Goal: Task Accomplishment & Management: Manage account settings

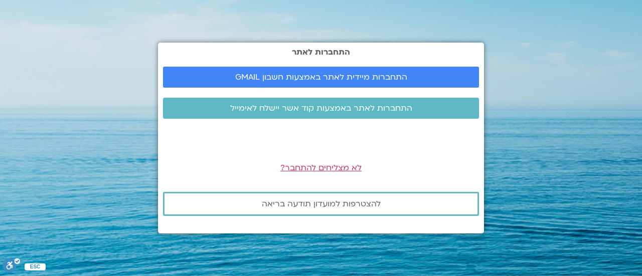
click at [72, 146] on section "התחברות לאתר התחברות מיידית לאתר באמצעות חשבון GMAIL התחברות לאתר באמצעות קוד א…" at bounding box center [321, 138] width 642 height 276
click at [369, 74] on span "התחברות מיידית לאתר באמצעות חשבון GMAIL" at bounding box center [321, 77] width 172 height 9
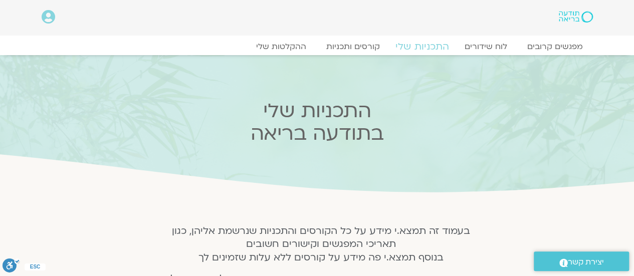
click at [426, 47] on link "התכניות שלי" at bounding box center [423, 47] width 78 height 12
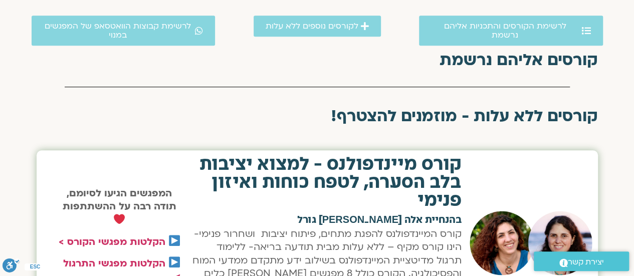
scroll to position [362, 0]
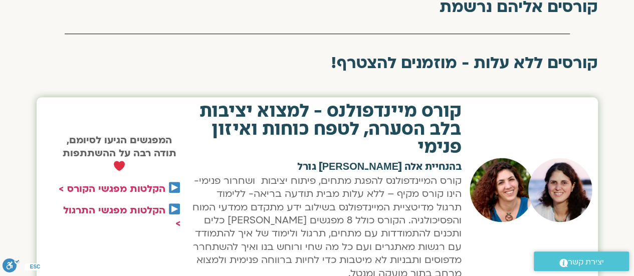
click at [634, 137] on html "דלג לתוכן Main Menu אזור אישי הזמנות התנתקות פרטי המורה הוספת אירוע מפגשים קרוב…" at bounding box center [317, 222] width 634 height 1169
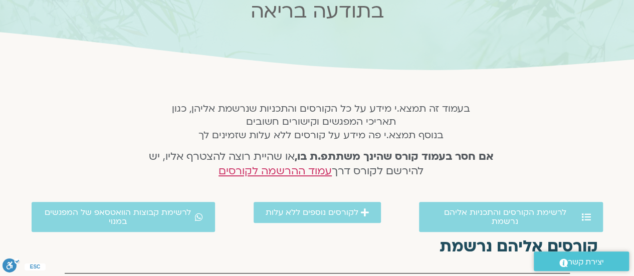
scroll to position [0, 0]
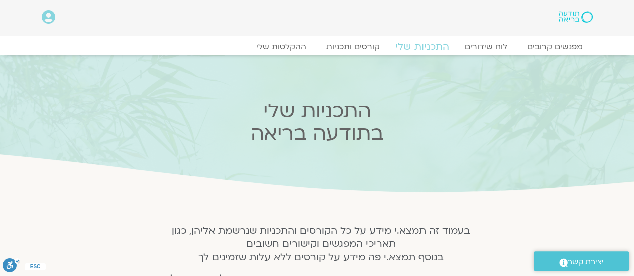
click at [427, 44] on link "התכניות שלי" at bounding box center [423, 47] width 78 height 12
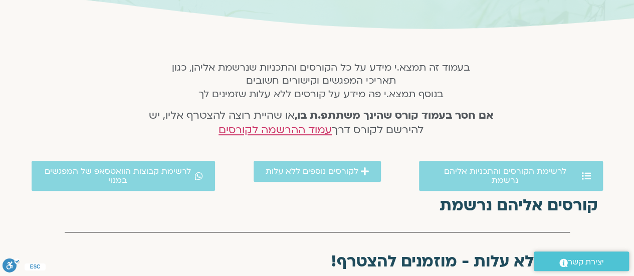
scroll to position [145, 0]
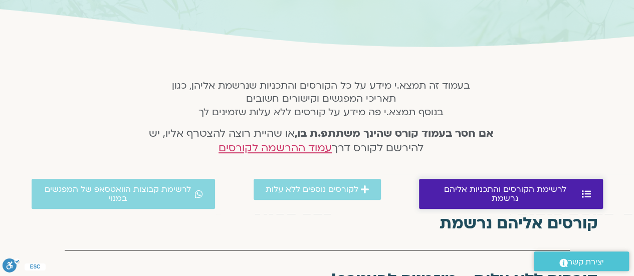
click at [484, 193] on span "לרשימת הקורסים והתכניות אליהם נרשמת" at bounding box center [505, 194] width 148 height 18
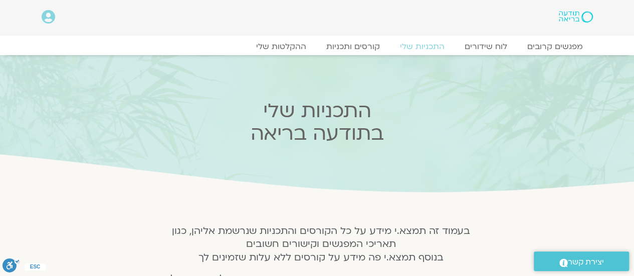
click at [50, 17] on icon at bounding box center [49, 17] width 14 height 14
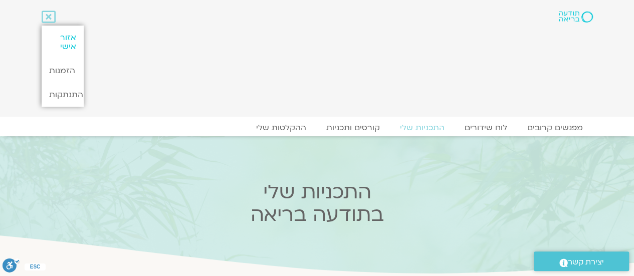
click at [68, 42] on link "אזור אישי" at bounding box center [63, 42] width 42 height 33
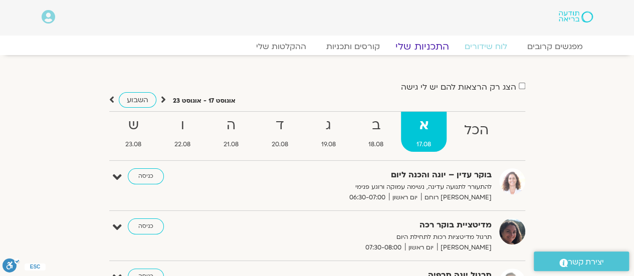
click at [430, 48] on link "התכניות שלי" at bounding box center [423, 47] width 78 height 12
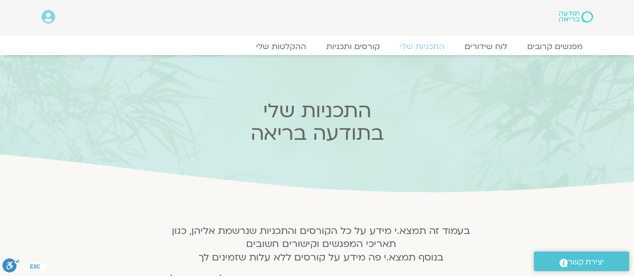
click at [50, 14] on icon at bounding box center [49, 17] width 14 height 14
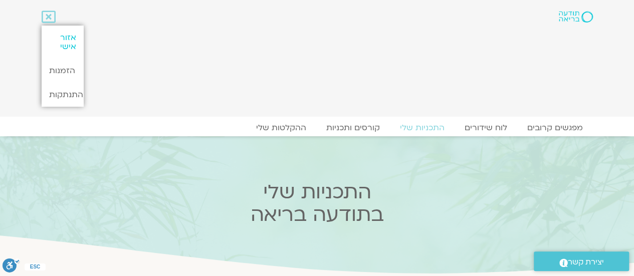
click at [73, 39] on link "אזור אישי" at bounding box center [63, 42] width 42 height 33
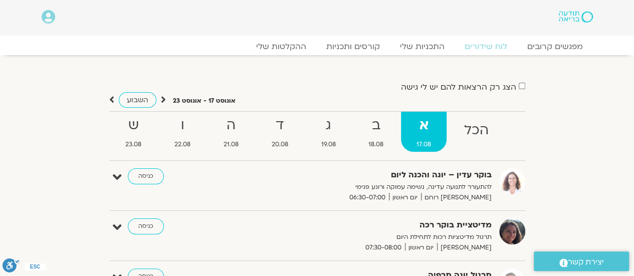
click at [45, 15] on icon at bounding box center [49, 17] width 14 height 14
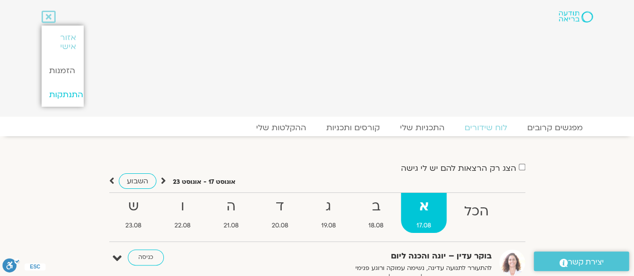
click at [72, 94] on link "התנתקות" at bounding box center [63, 95] width 42 height 24
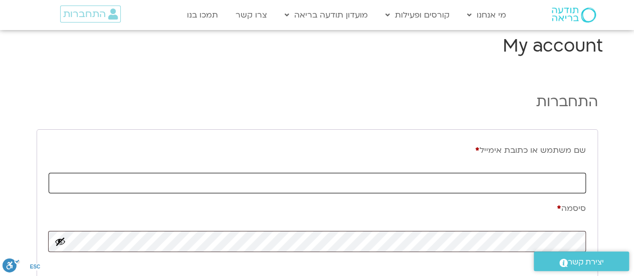
click at [542, 188] on input "שם משתמש או כתובת אימייל * חובה" at bounding box center [318, 183] width 538 height 21
type input "ע"
type input "galitsegal1@gmail.com"
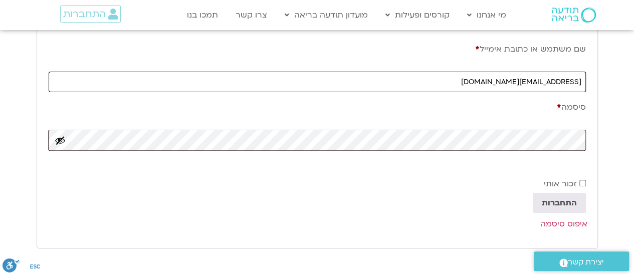
scroll to position [97, 0]
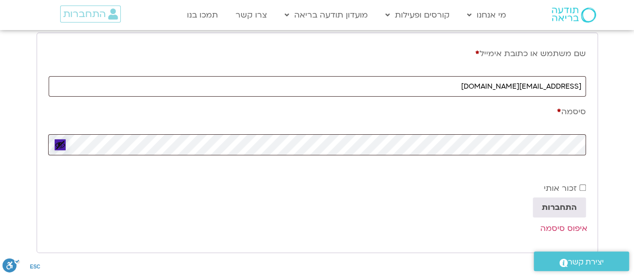
click at [65, 145] on button "להציג סיסמה" at bounding box center [60, 144] width 11 height 11
click at [562, 206] on button "התחברות" at bounding box center [559, 208] width 53 height 20
